Goal: Task Accomplishment & Management: Use online tool/utility

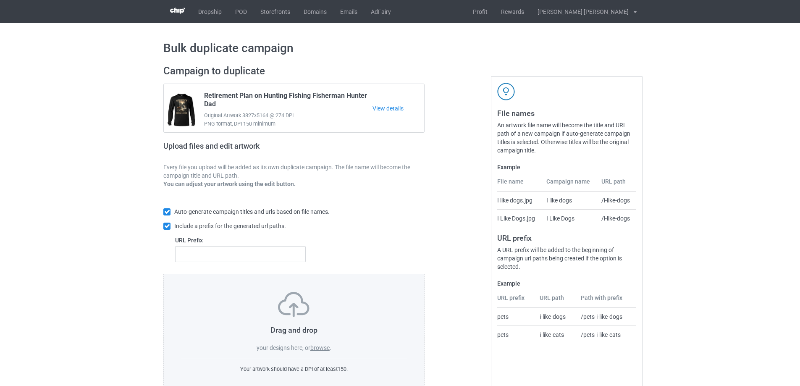
click at [327, 347] on label "browse" at bounding box center [319, 347] width 19 height 7
click at [0, 0] on input "browse" at bounding box center [0, 0] width 0 height 0
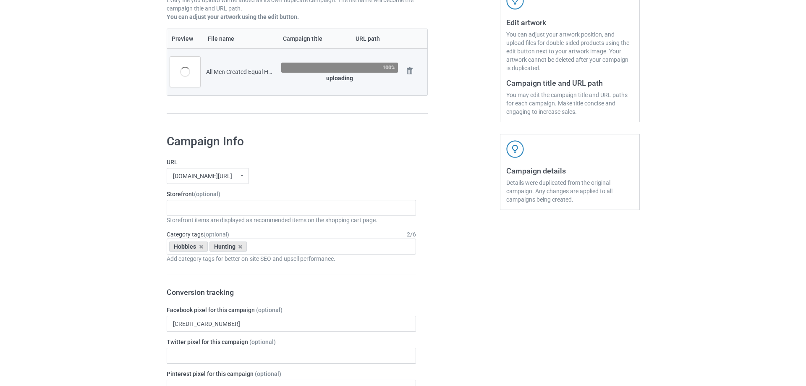
scroll to position [168, 0]
click at [224, 205] on div "Gifts For Bikers No Hobby Today Hide And Seek World Champion Sasquatch I Love C…" at bounding box center [287, 207] width 249 height 16
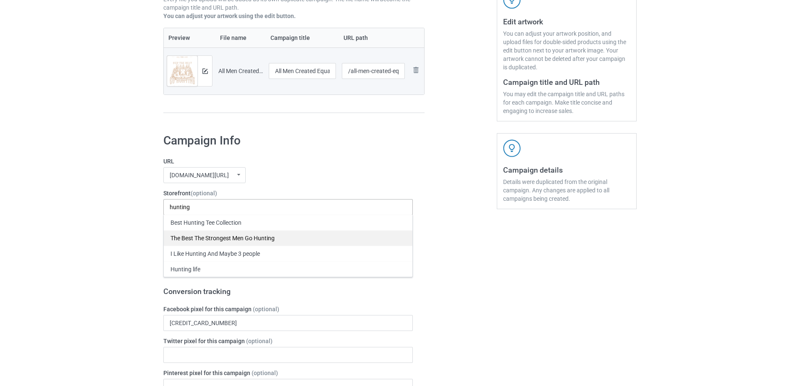
type input "hunting"
click at [224, 239] on div "The Best The Strongest Men Go Hunting" at bounding box center [288, 238] width 249 height 16
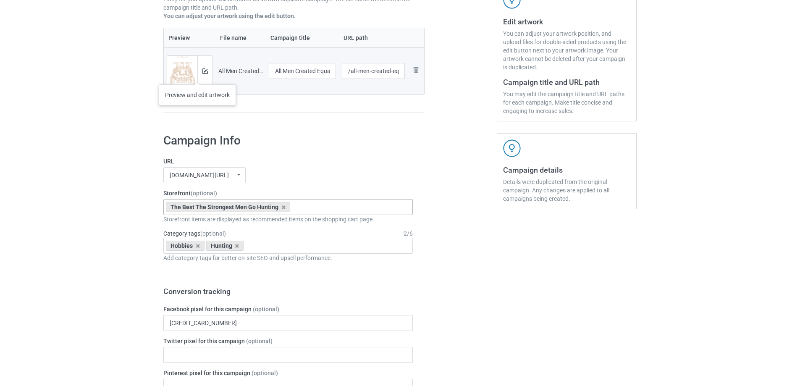
click at [197, 76] on div at bounding box center [204, 71] width 15 height 30
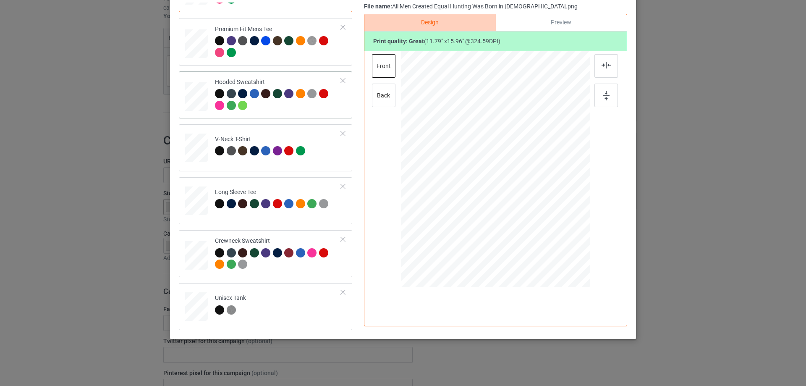
scroll to position [99, 0]
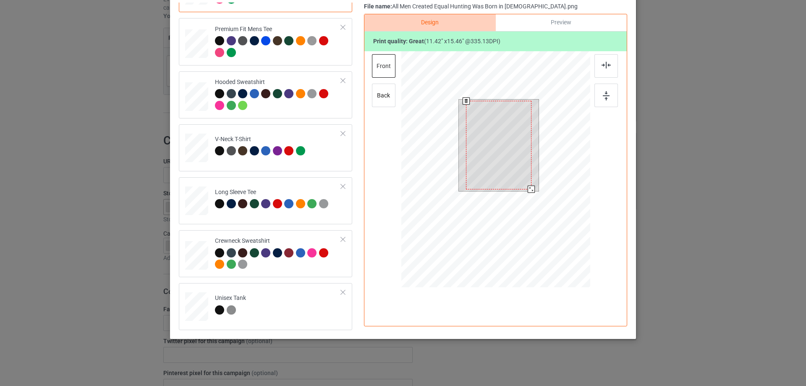
drag, startPoint x: 528, startPoint y: 191, endPoint x: 530, endPoint y: 186, distance: 4.9
click at [530, 186] on div at bounding box center [531, 189] width 7 height 7
click at [505, 155] on div at bounding box center [498, 144] width 65 height 88
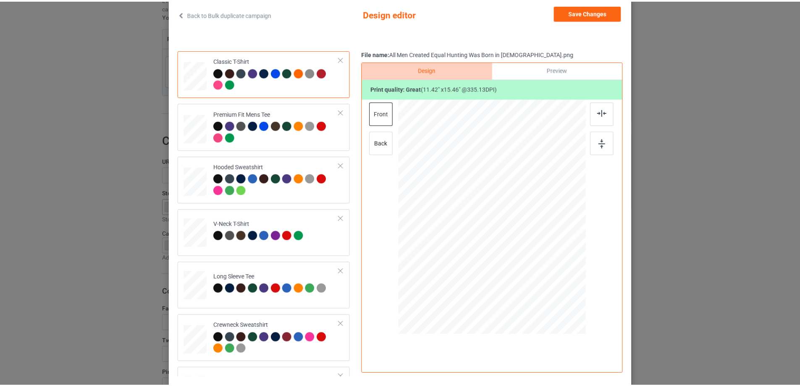
scroll to position [0, 0]
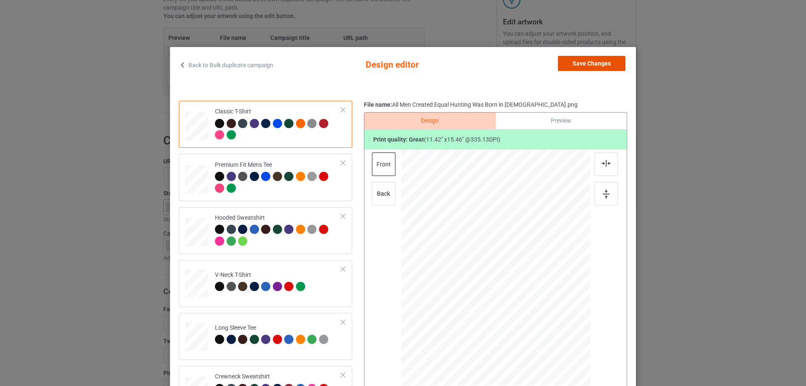
click at [610, 66] on button "Save Changes" at bounding box center [592, 63] width 68 height 15
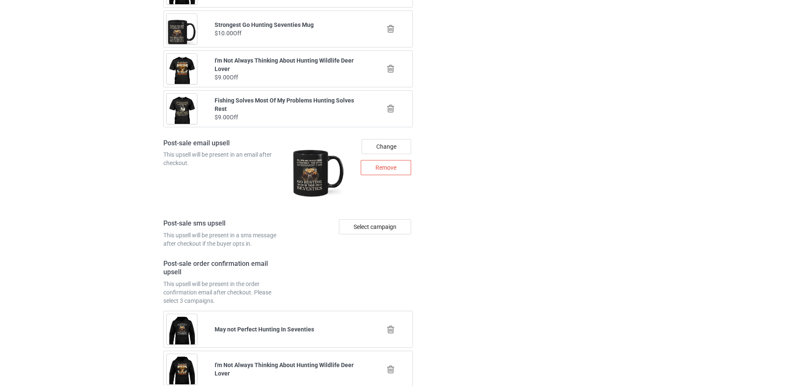
scroll to position [1141, 0]
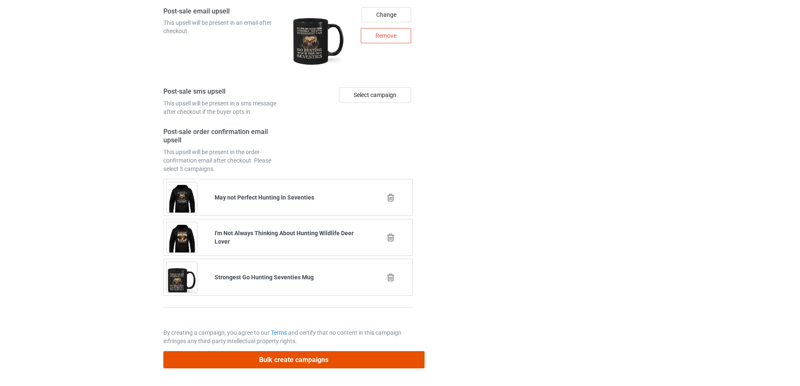
click at [326, 355] on button "Bulk create campaigns" at bounding box center [293, 359] width 261 height 17
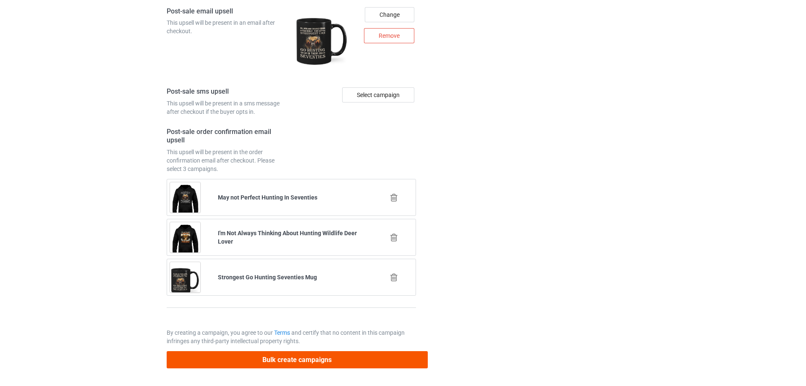
scroll to position [0, 0]
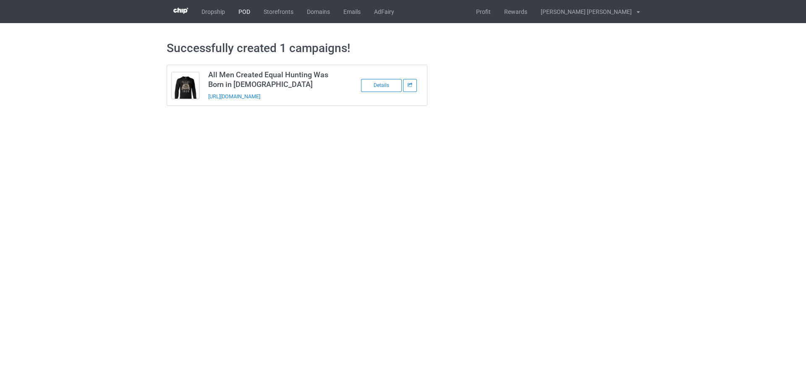
click at [248, 15] on link "POD" at bounding box center [244, 11] width 25 height 23
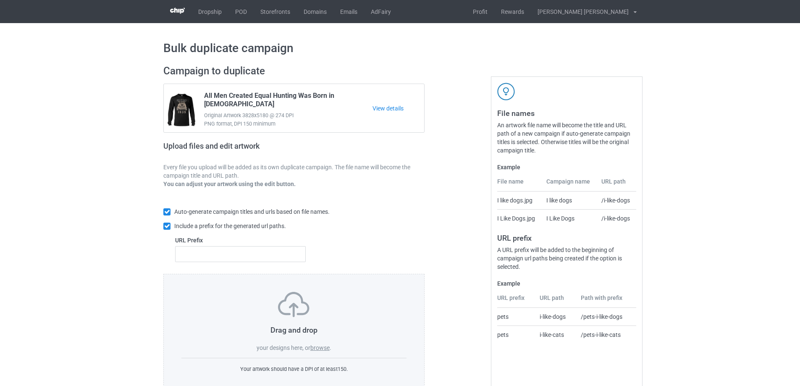
click at [326, 347] on label "browse" at bounding box center [319, 347] width 19 height 7
click at [0, 0] on input "browse" at bounding box center [0, 0] width 0 height 0
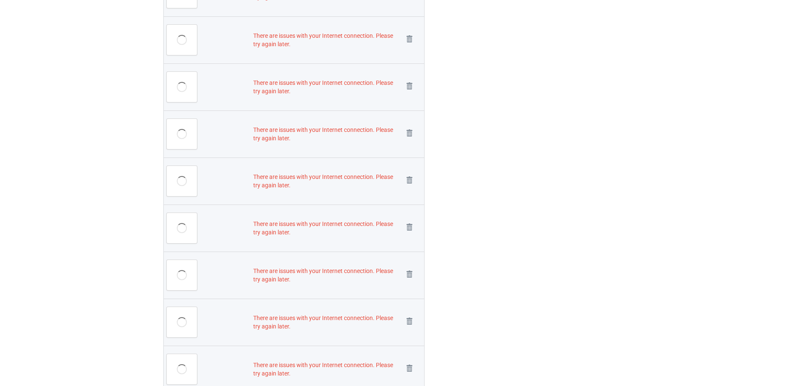
scroll to position [1386, 0]
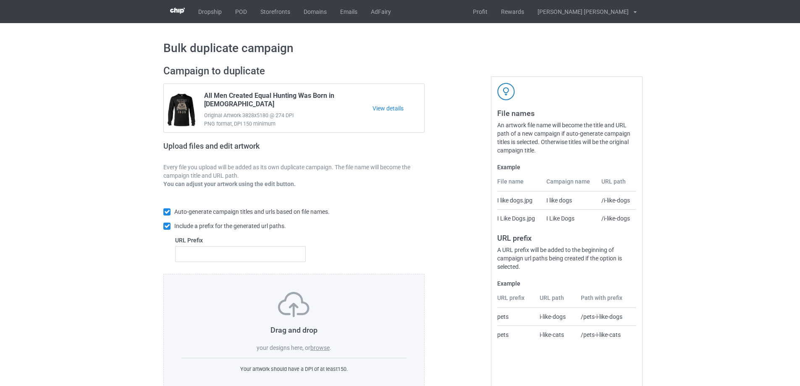
click at [320, 351] on label "browse" at bounding box center [319, 347] width 19 height 7
click at [0, 0] on input "browse" at bounding box center [0, 0] width 0 height 0
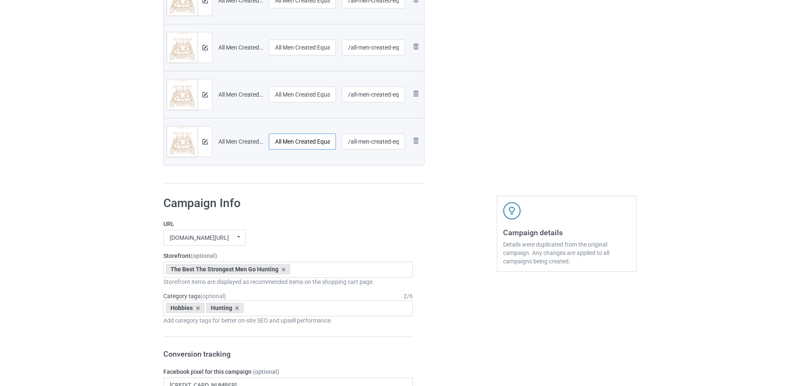
scroll to position [0, 73]
drag, startPoint x: 302, startPoint y: 146, endPoint x: 414, endPoint y: 173, distance: 114.6
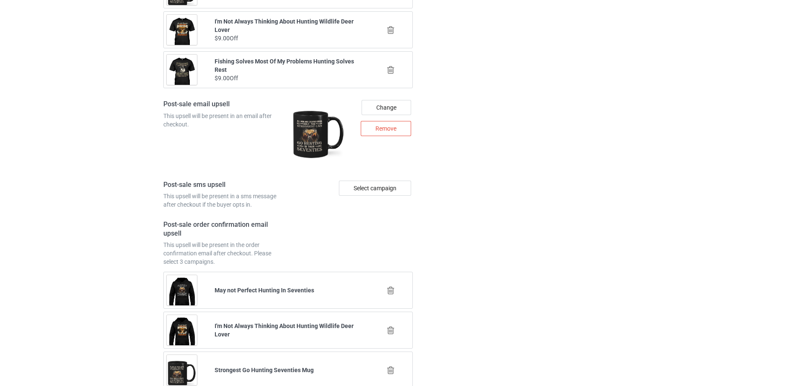
scroll to position [1791, 0]
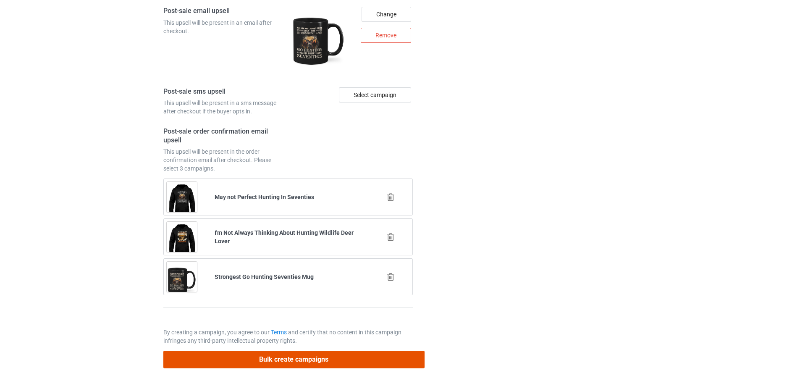
click at [306, 363] on button "Bulk create campaigns" at bounding box center [293, 359] width 261 height 17
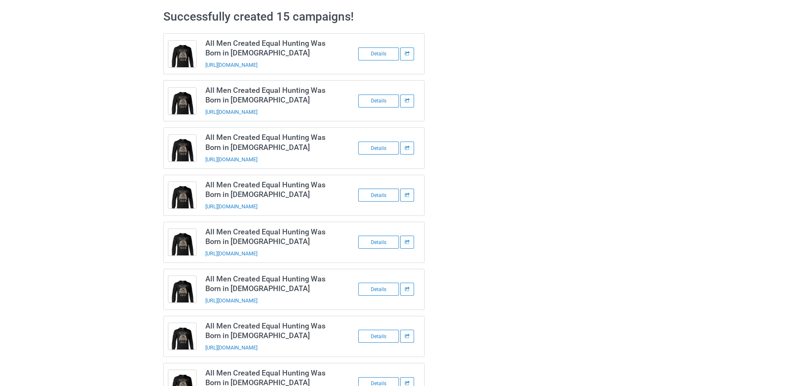
scroll to position [0, 0]
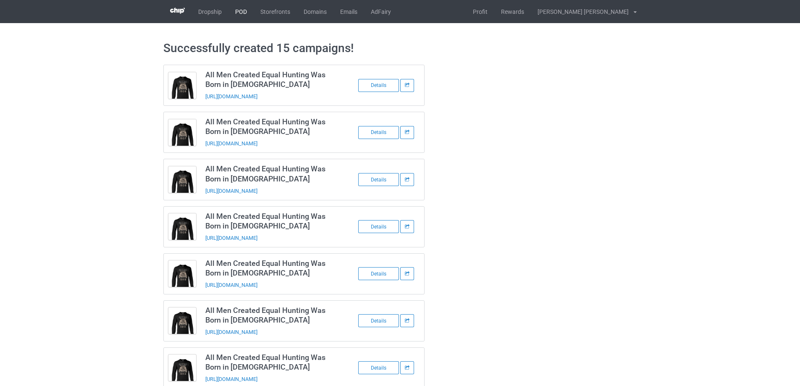
click at [239, 5] on link "POD" at bounding box center [240, 11] width 25 height 23
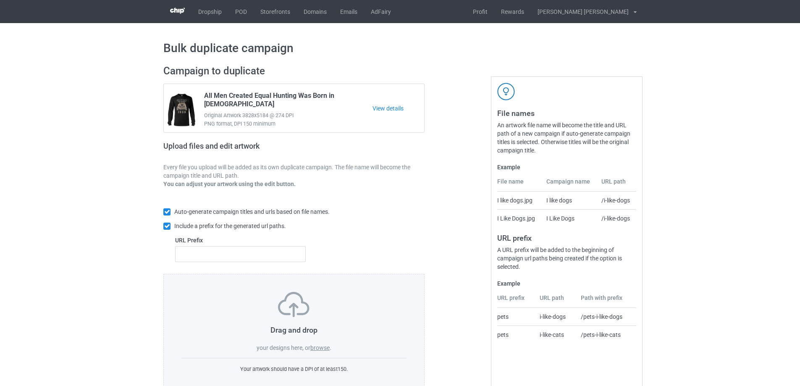
click at [326, 347] on label "browse" at bounding box center [319, 347] width 19 height 7
click at [0, 0] on input "browse" at bounding box center [0, 0] width 0 height 0
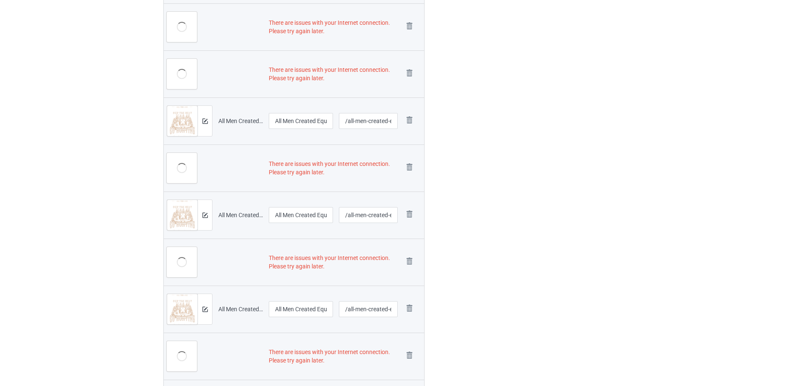
scroll to position [630, 0]
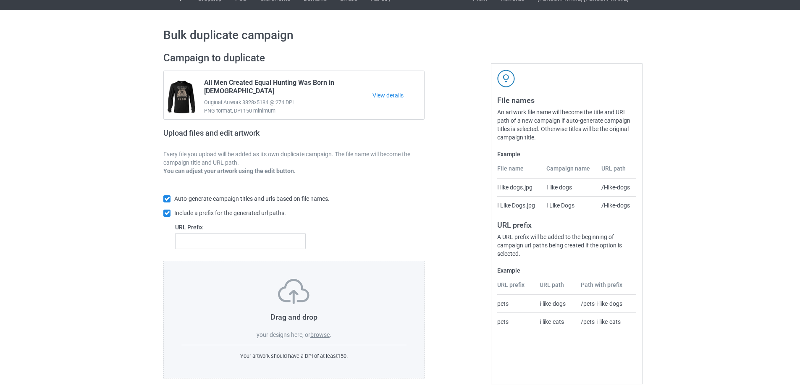
scroll to position [24, 0]
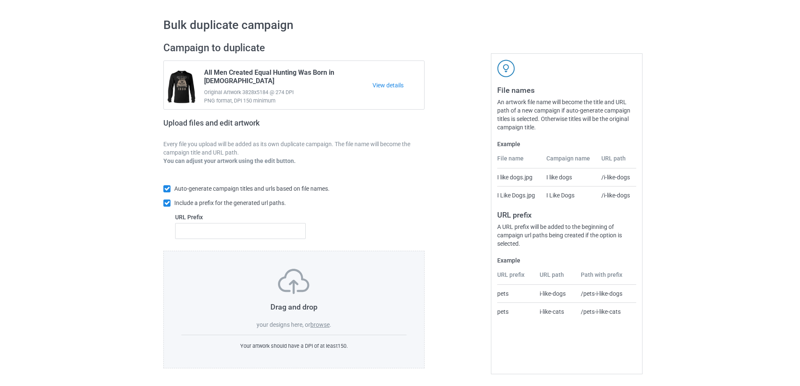
click at [321, 324] on label "browse" at bounding box center [319, 324] width 19 height 7
click at [0, 0] on input "browse" at bounding box center [0, 0] width 0 height 0
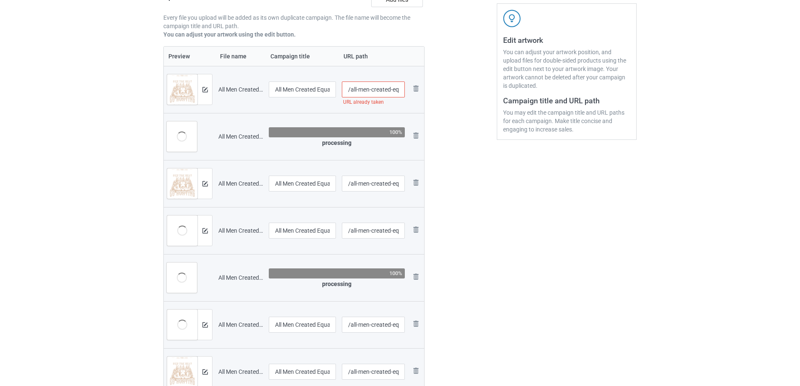
scroll to position [0, 76]
drag, startPoint x: 386, startPoint y: 88, endPoint x: 417, endPoint y: 97, distance: 32.6
click at [417, 97] on tr "Preview and edit artwork All Men Created Equal Hunting Was Born in 1950.png All…" at bounding box center [294, 89] width 260 height 47
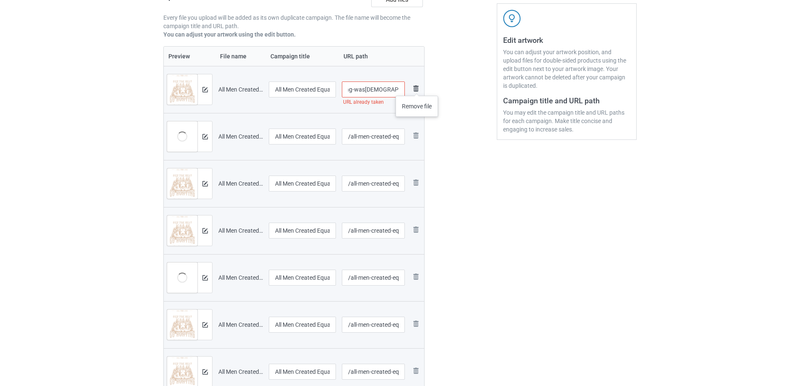
click at [417, 87] on img at bounding box center [416, 89] width 10 height 10
click at [481, 120] on div at bounding box center [461, 235] width 60 height 652
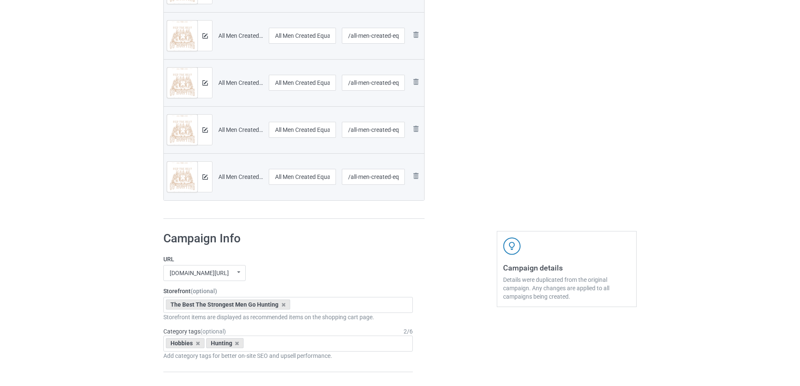
scroll to position [738, 0]
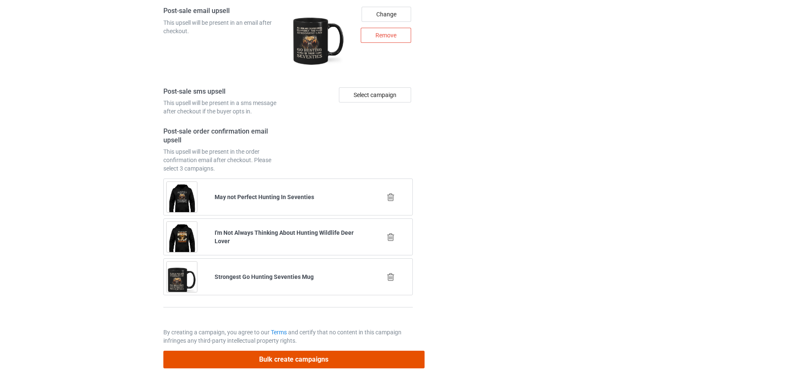
click at [280, 357] on button "Bulk create campaigns" at bounding box center [293, 359] width 261 height 17
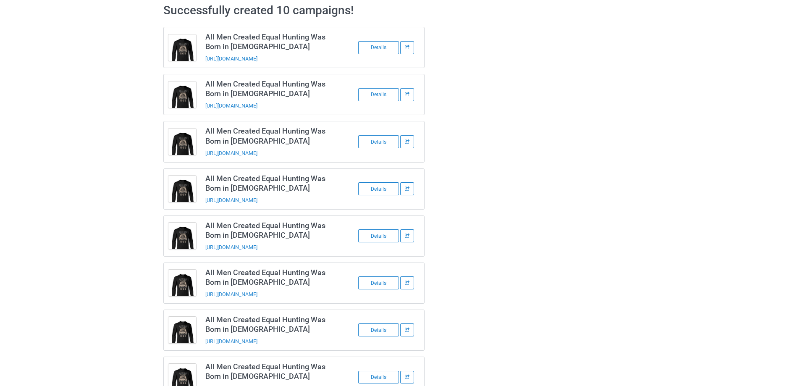
scroll to position [0, 0]
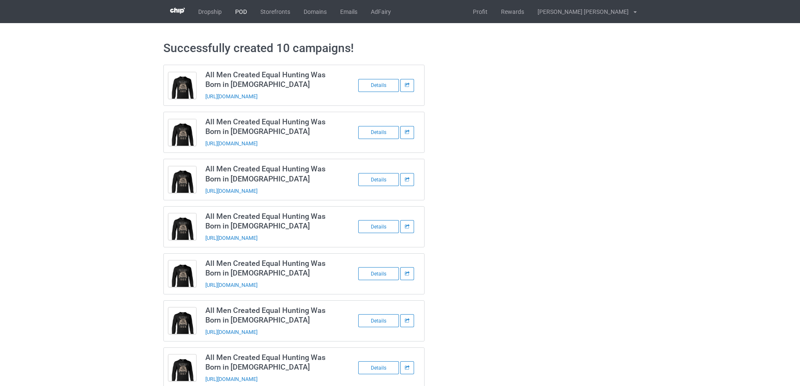
click at [238, 14] on link "POD" at bounding box center [240, 11] width 25 height 23
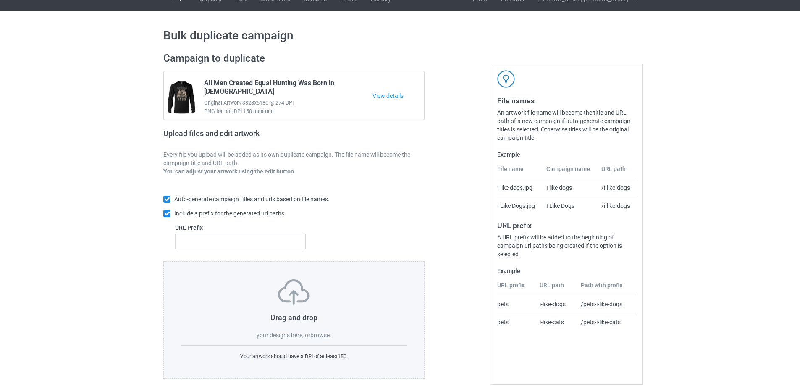
scroll to position [24, 0]
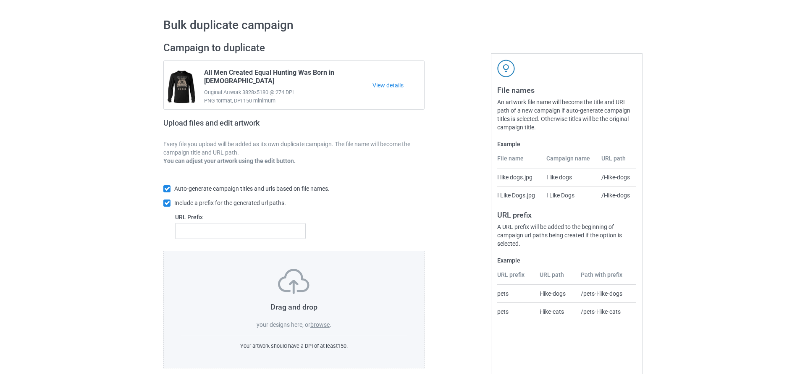
click at [320, 324] on label "browse" at bounding box center [319, 324] width 19 height 7
click at [0, 0] on input "browse" at bounding box center [0, 0] width 0 height 0
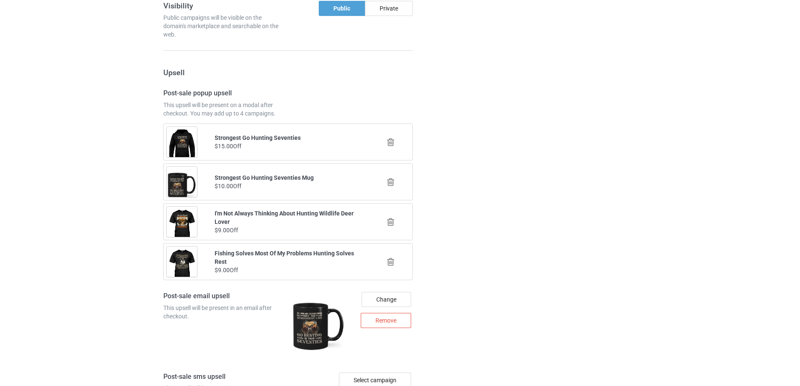
scroll to position [1556, 0]
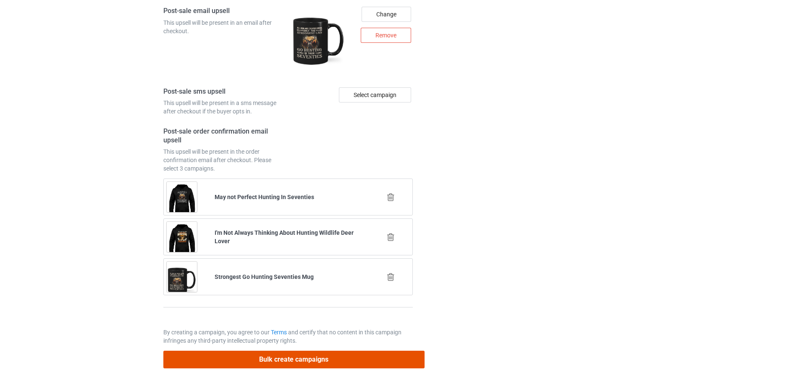
click at [314, 363] on button "Bulk create campaigns" at bounding box center [293, 359] width 261 height 17
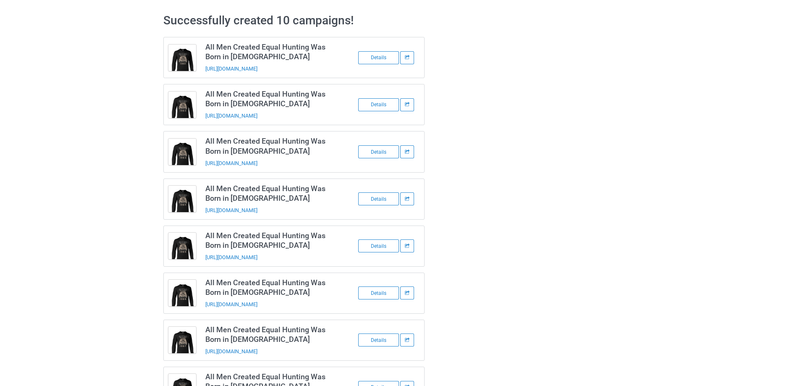
scroll to position [0, 0]
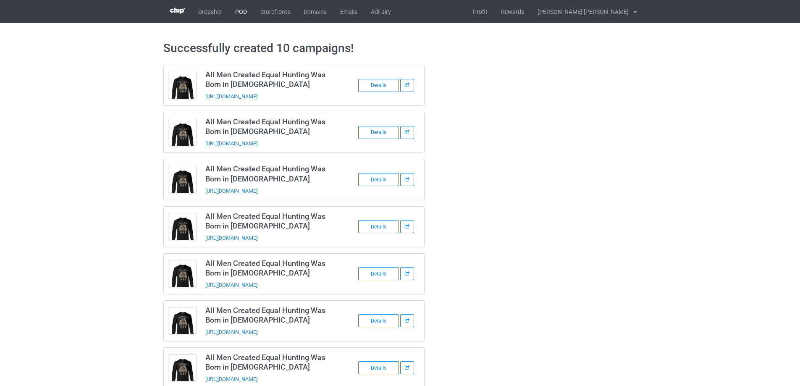
click at [238, 11] on link "POD" at bounding box center [240, 11] width 25 height 23
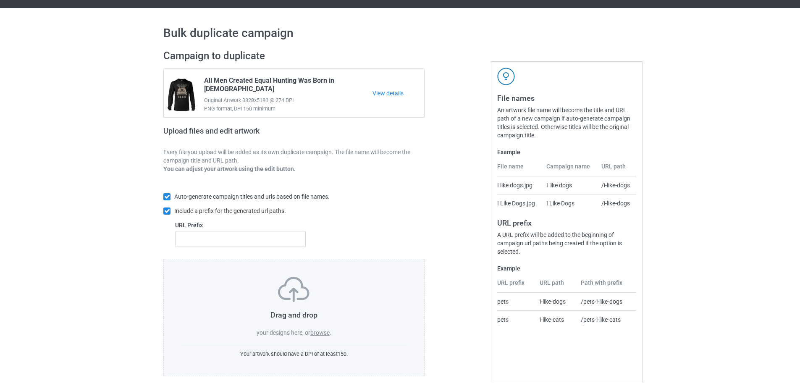
scroll to position [24, 0]
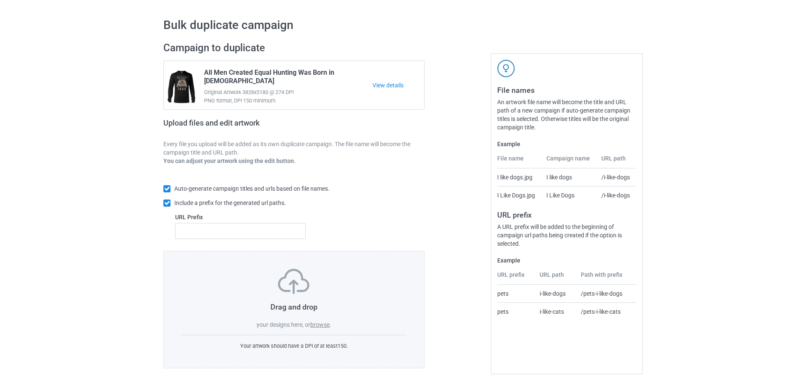
click at [322, 322] on label "browse" at bounding box center [319, 324] width 19 height 7
click at [0, 0] on input "browse" at bounding box center [0, 0] width 0 height 0
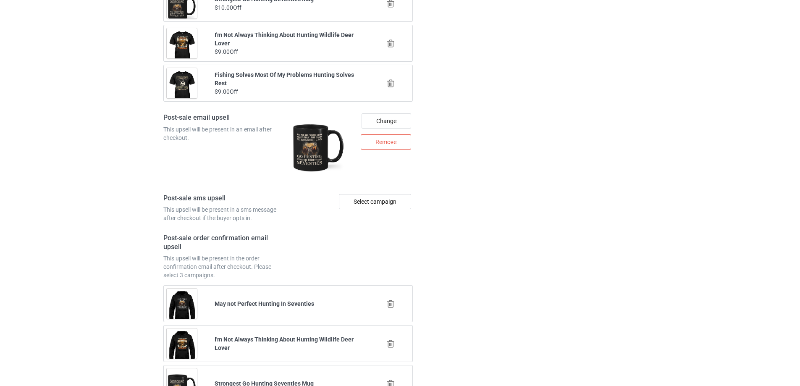
scroll to position [1556, 0]
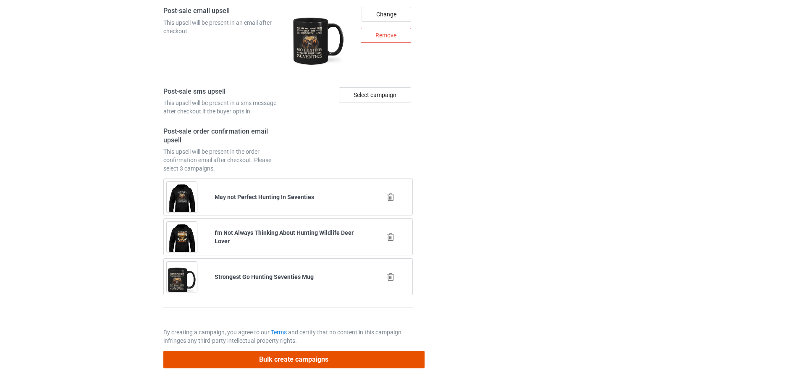
click at [315, 357] on button "Bulk create campaigns" at bounding box center [293, 359] width 261 height 17
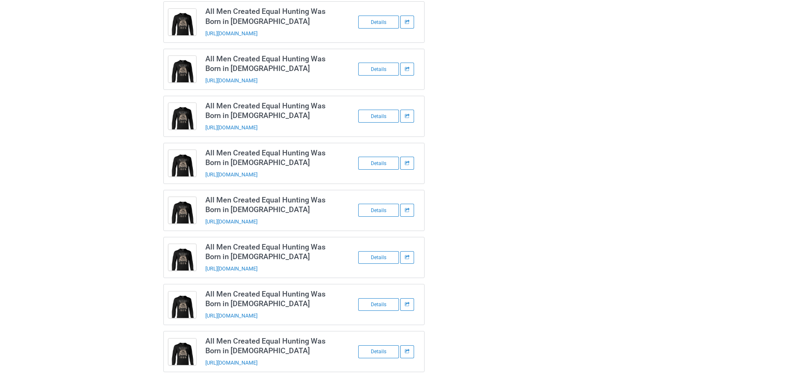
scroll to position [0, 0]
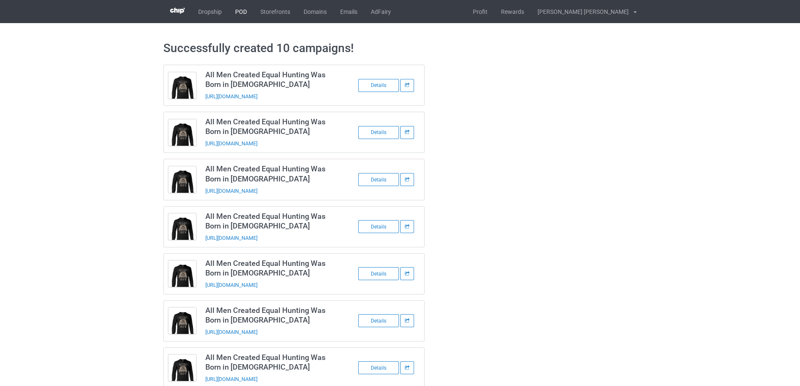
click at [240, 8] on link "POD" at bounding box center [240, 11] width 25 height 23
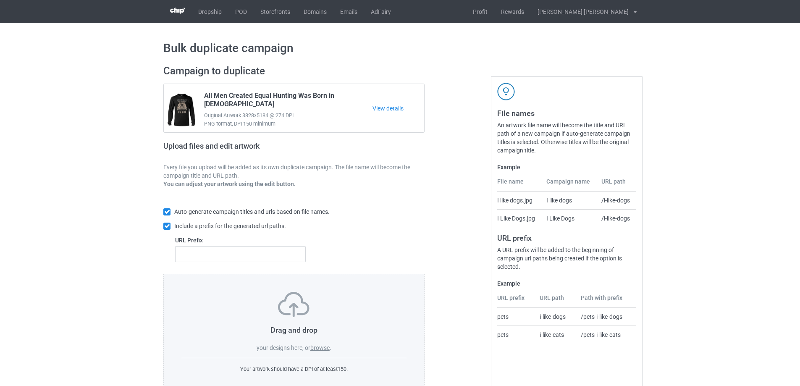
click at [320, 349] on label "browse" at bounding box center [319, 347] width 19 height 7
click at [0, 0] on input "browse" at bounding box center [0, 0] width 0 height 0
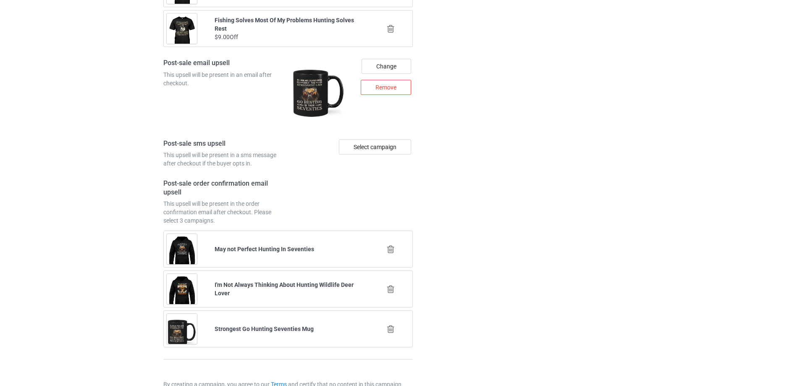
scroll to position [1556, 0]
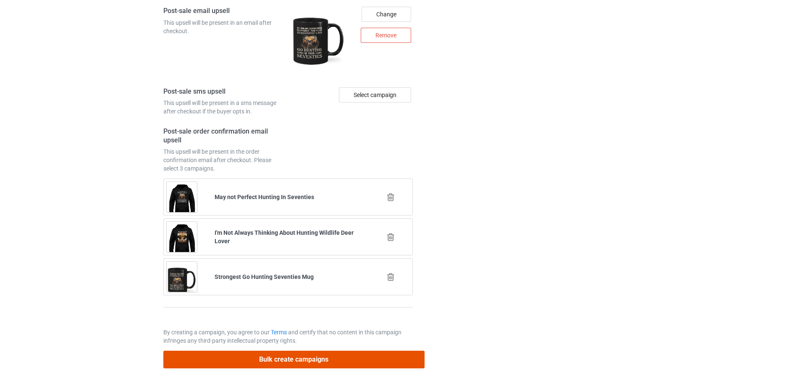
click at [291, 362] on button "Bulk create campaigns" at bounding box center [293, 359] width 261 height 17
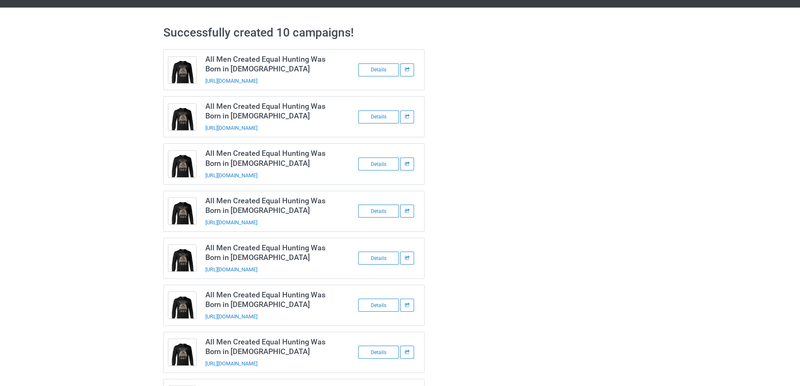
scroll to position [0, 0]
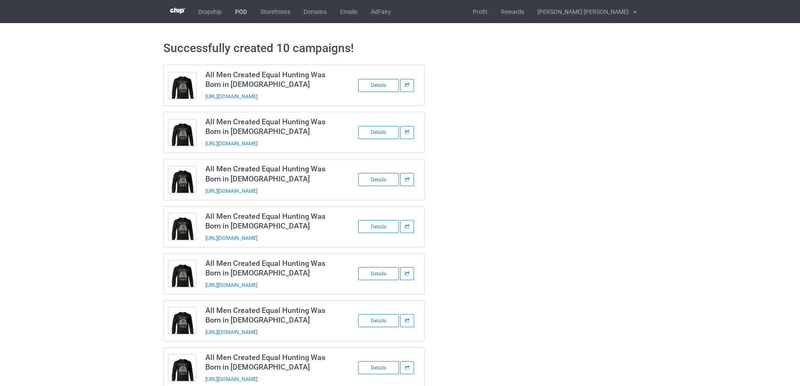
click at [234, 11] on link "POD" at bounding box center [240, 11] width 25 height 23
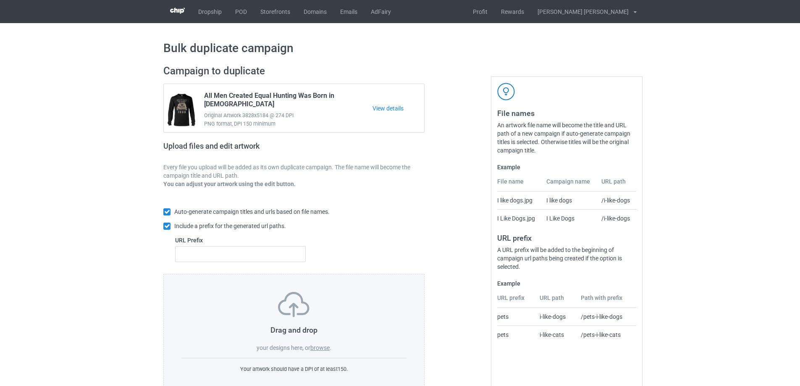
click at [323, 349] on label "browse" at bounding box center [319, 347] width 19 height 7
click at [0, 0] on input "browse" at bounding box center [0, 0] width 0 height 0
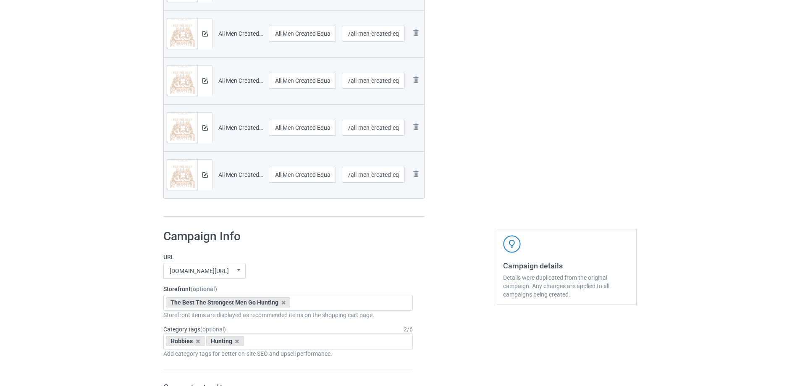
scroll to position [630, 0]
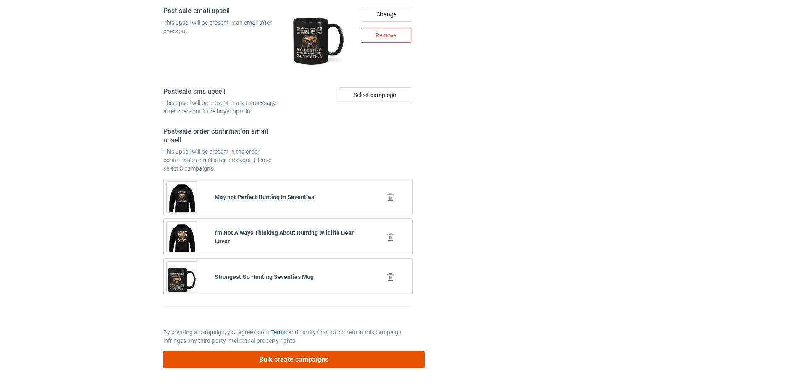
click at [310, 362] on button "Bulk create campaigns" at bounding box center [293, 359] width 261 height 17
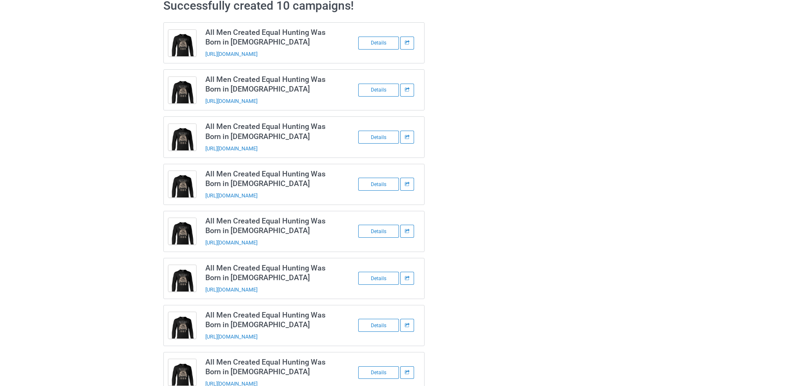
scroll to position [0, 0]
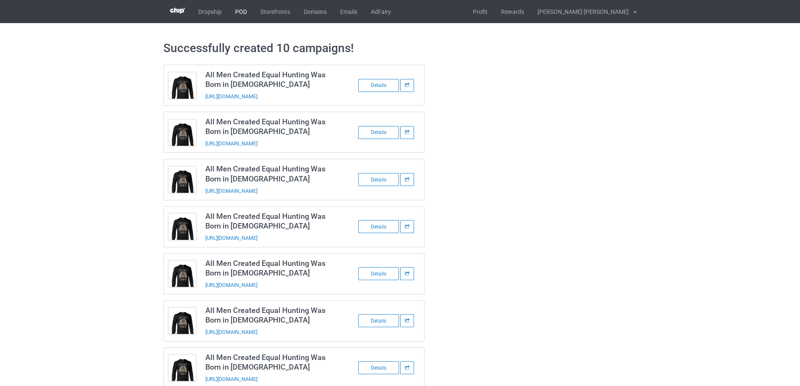
click at [238, 12] on link "POD" at bounding box center [240, 11] width 25 height 23
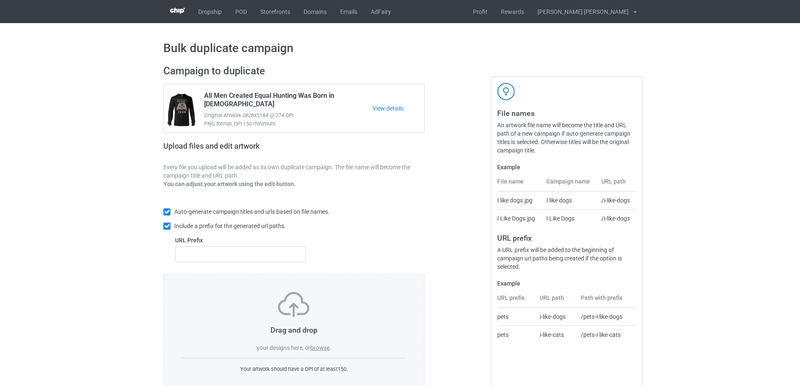
click at [322, 346] on label "browse" at bounding box center [319, 347] width 19 height 7
click at [0, 0] on input "browse" at bounding box center [0, 0] width 0 height 0
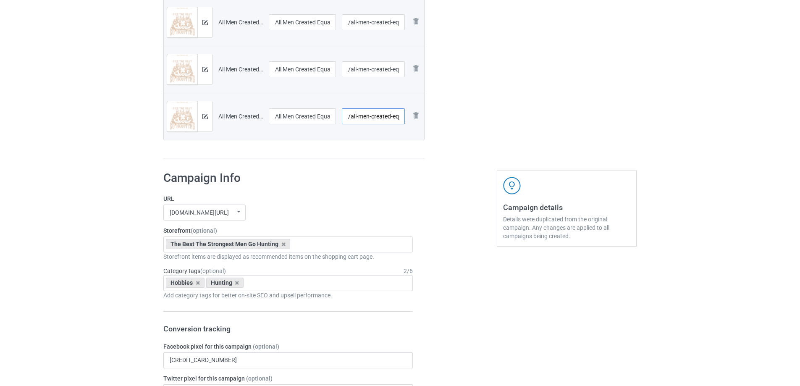
scroll to position [0, 76]
drag, startPoint x: 381, startPoint y: 118, endPoint x: 519, endPoint y: 118, distance: 138.6
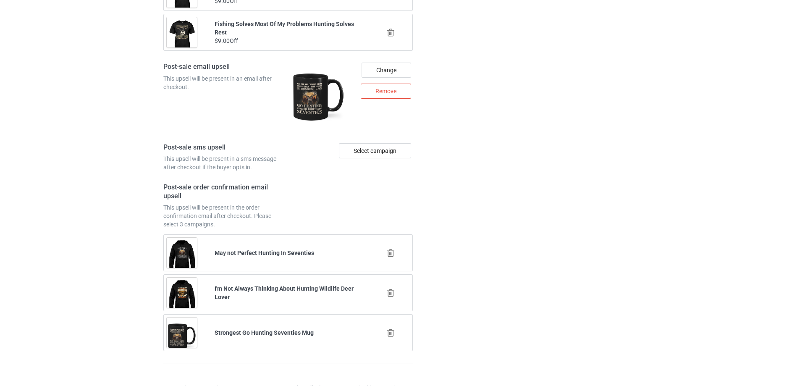
scroll to position [1556, 0]
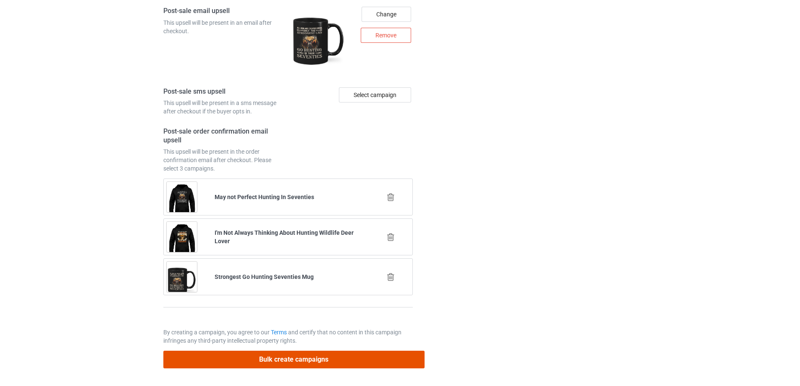
click at [305, 360] on button "Bulk create campaigns" at bounding box center [293, 359] width 261 height 17
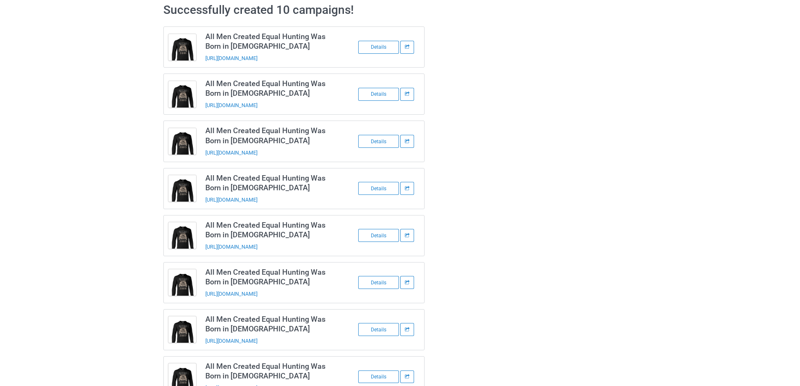
scroll to position [0, 0]
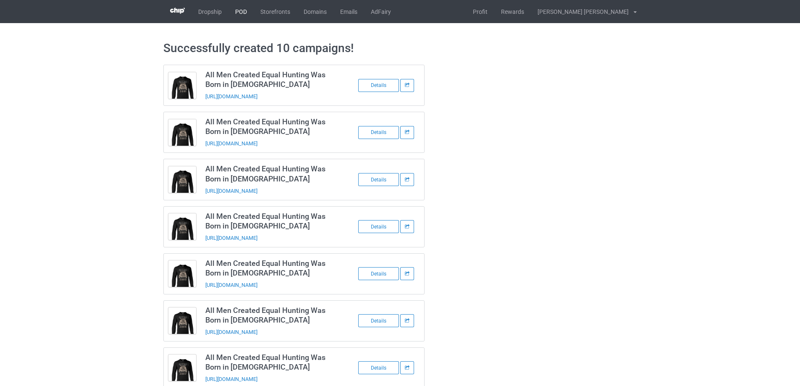
click at [235, 8] on link "POD" at bounding box center [240, 11] width 25 height 23
